Goal: Task Accomplishment & Management: Use online tool/utility

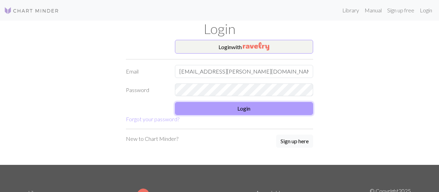
click at [252, 110] on button "Login" at bounding box center [244, 108] width 139 height 13
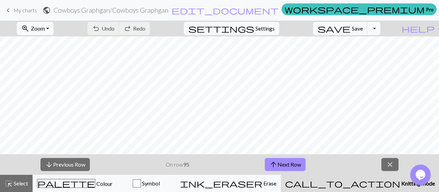
click at [45, 28] on span "Zoom" at bounding box center [38, 28] width 14 height 7
click at [53, 52] on button "Fit width" at bounding box center [45, 54] width 54 height 11
click at [363, 28] on span "Save" at bounding box center [357, 28] width 11 height 7
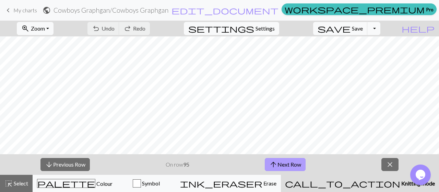
click at [279, 166] on button "arrow_upward Next Row" at bounding box center [285, 164] width 41 height 13
click at [364, 24] on button "save Save Save" at bounding box center [340, 28] width 55 height 13
click at [363, 30] on span "Save" at bounding box center [357, 28] width 11 height 7
click at [363, 25] on span "Save" at bounding box center [357, 28] width 11 height 7
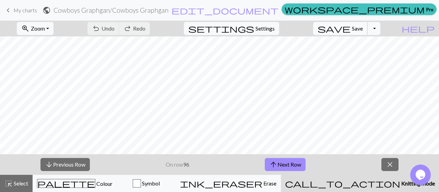
click at [351, 31] on span "save" at bounding box center [334, 29] width 33 height 10
click at [351, 28] on span "save" at bounding box center [334, 29] width 33 height 10
click at [351, 26] on span "save" at bounding box center [334, 29] width 33 height 10
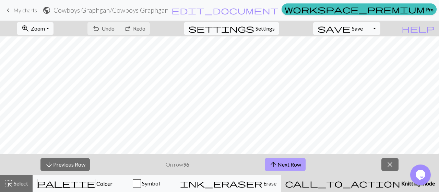
click at [295, 165] on button "arrow_upward Next Row" at bounding box center [285, 164] width 41 height 13
click at [351, 28] on span "save" at bounding box center [334, 29] width 33 height 10
click at [368, 32] on button "save Save Save" at bounding box center [340, 28] width 55 height 13
click at [363, 31] on span "Save" at bounding box center [357, 28] width 11 height 7
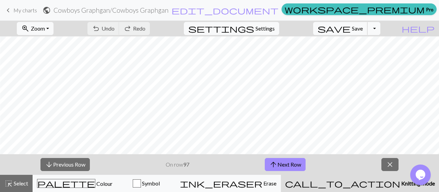
scroll to position [229, 120]
click at [365, 24] on button "save Save Save" at bounding box center [340, 28] width 55 height 13
click at [351, 28] on span "save" at bounding box center [334, 29] width 33 height 10
click at [363, 26] on span "Save" at bounding box center [357, 28] width 11 height 7
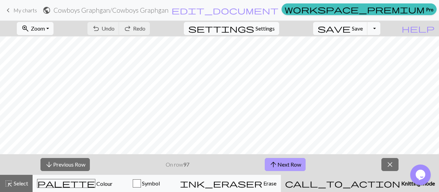
click at [280, 164] on button "arrow_upward Next Row" at bounding box center [285, 164] width 41 height 13
click at [351, 29] on span "save" at bounding box center [334, 29] width 33 height 10
click at [365, 32] on button "save Save Save" at bounding box center [340, 28] width 55 height 13
click at [363, 30] on span "Save" at bounding box center [357, 28] width 11 height 7
